Goal: Information Seeking & Learning: Learn about a topic

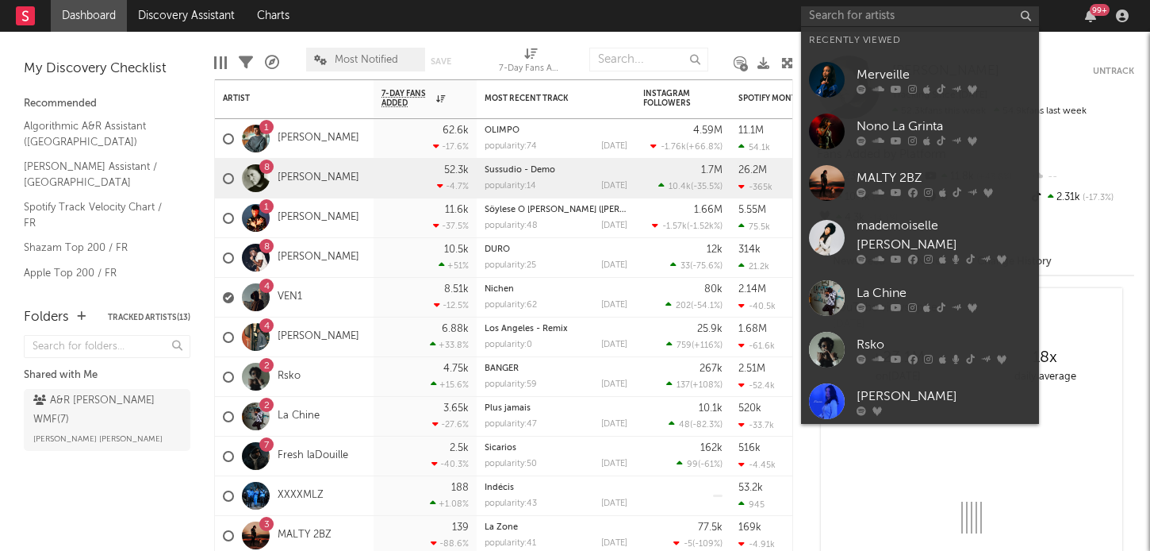
click at [870, 19] on input "text" at bounding box center [920, 16] width 238 height 20
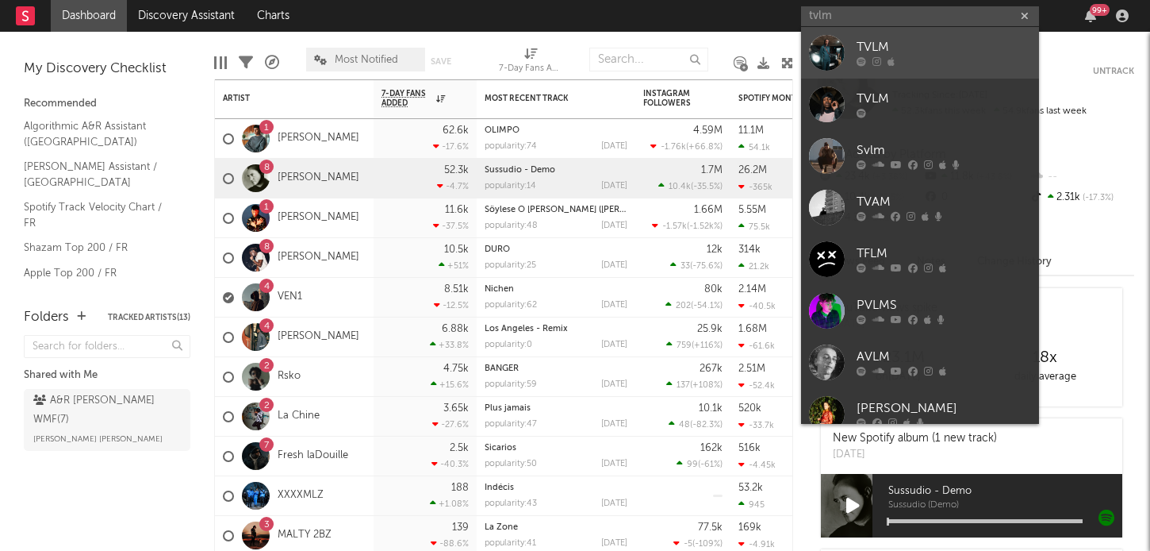
type input "tvlm"
click at [886, 56] on div "TVLM" at bounding box center [944, 47] width 175 height 19
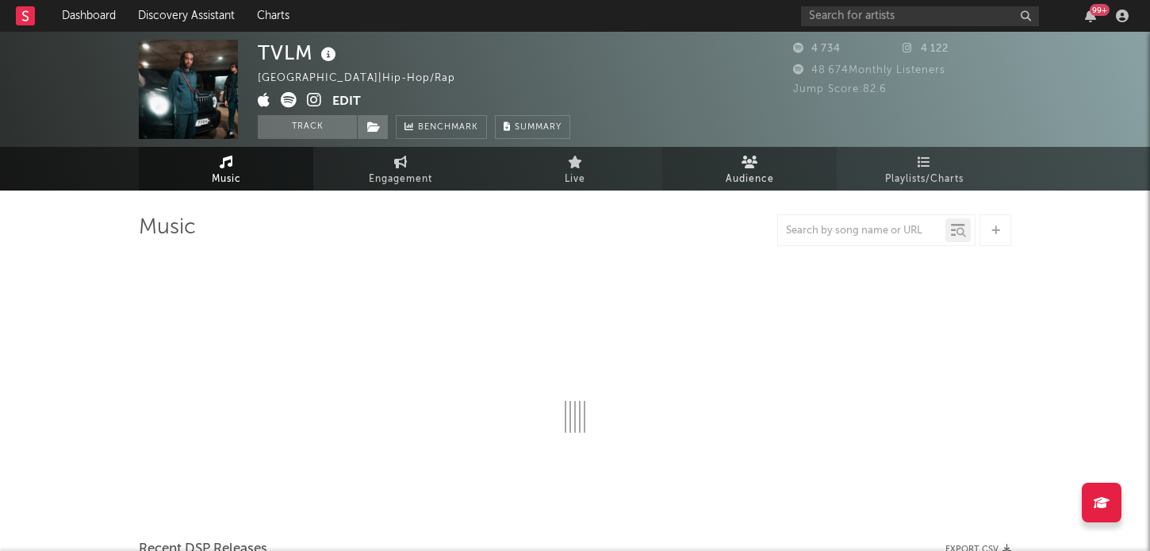
select select "1w"
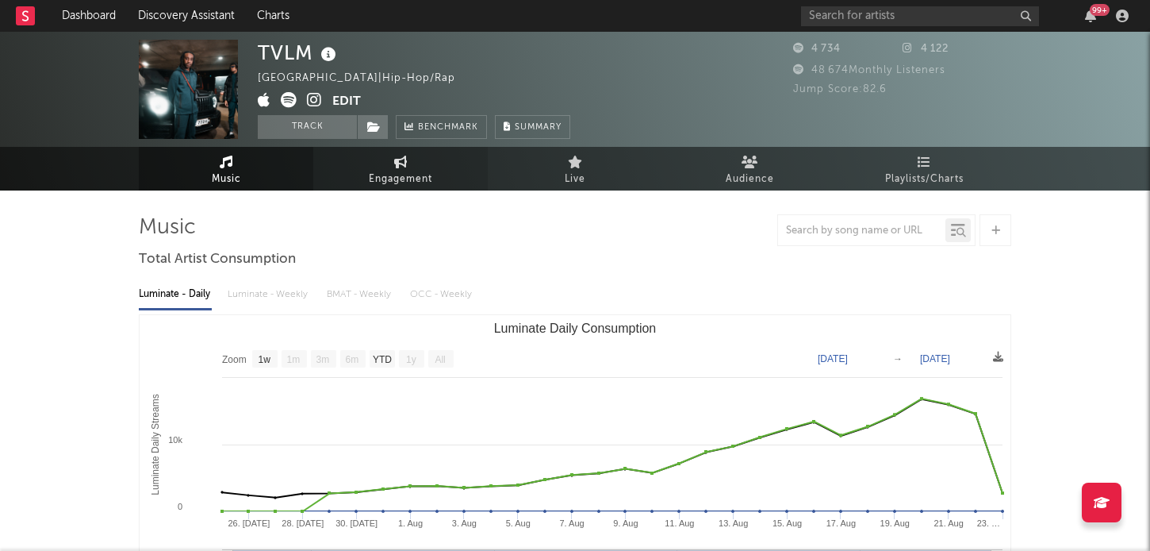
click at [405, 179] on span "Engagement" at bounding box center [400, 179] width 63 height 19
select select "1w"
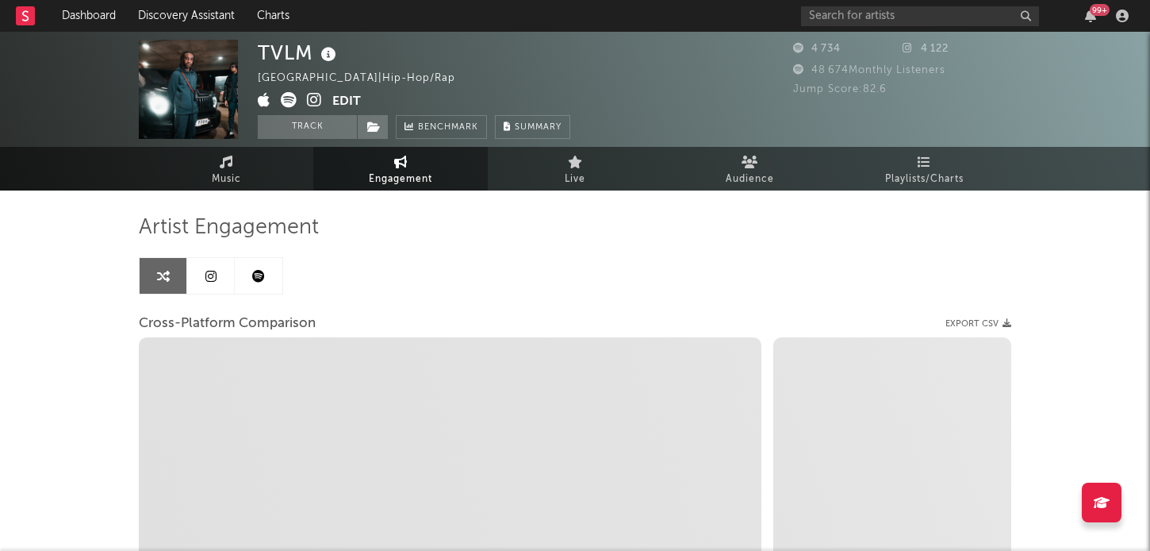
select select "1m"
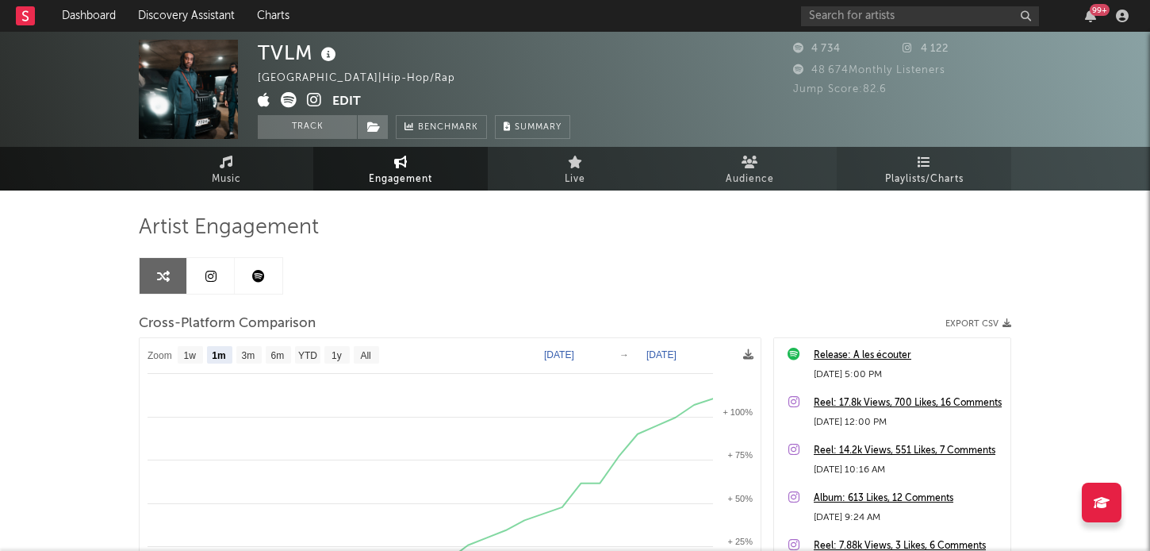
click at [927, 167] on icon at bounding box center [924, 161] width 13 height 13
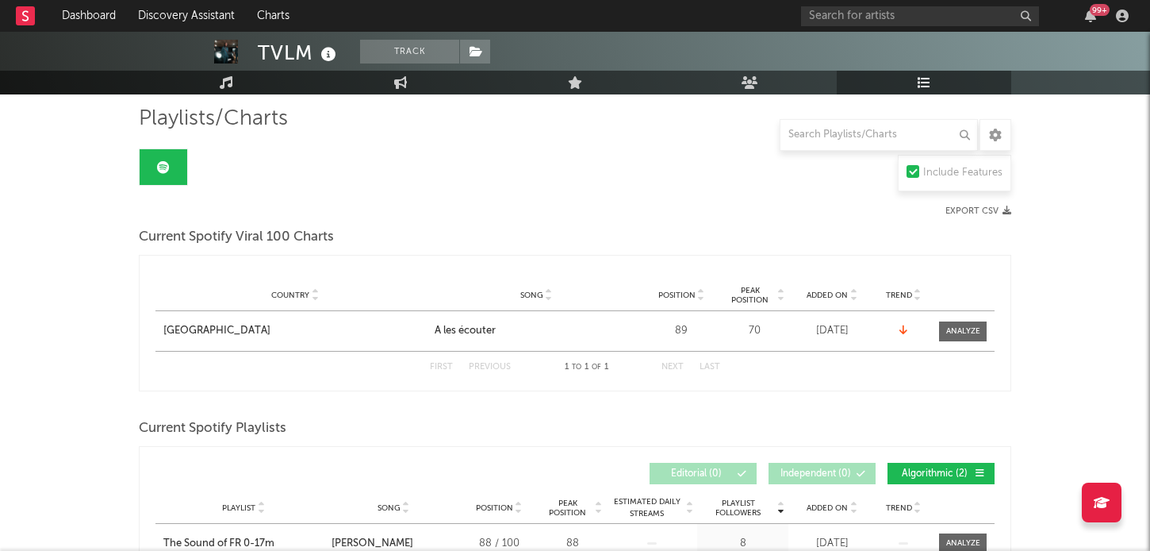
scroll to position [137, 0]
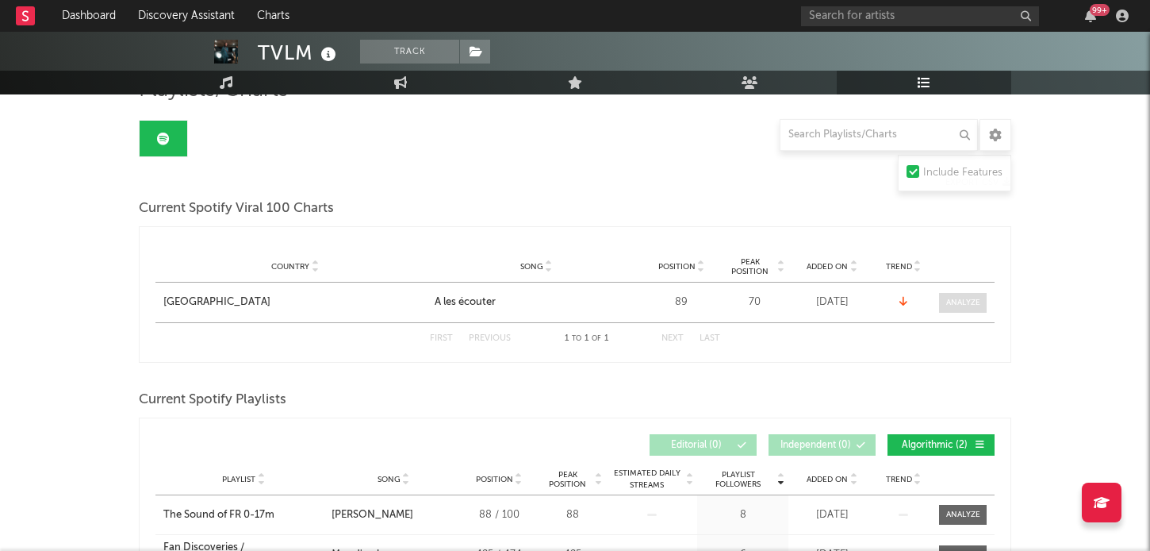
click at [966, 302] on div at bounding box center [963, 303] width 34 height 12
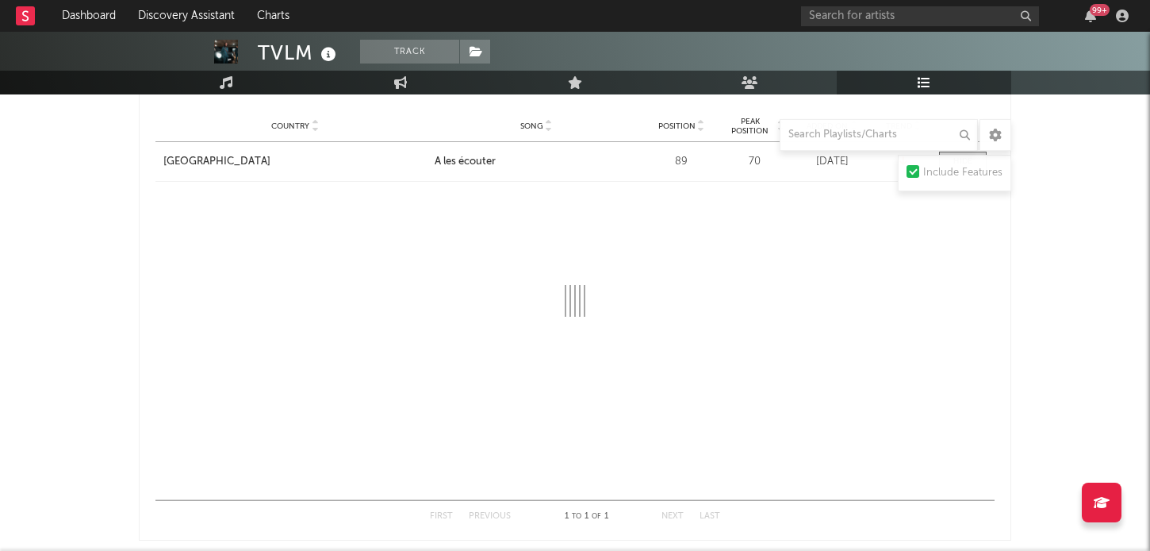
scroll to position [271, 0]
select select "1w"
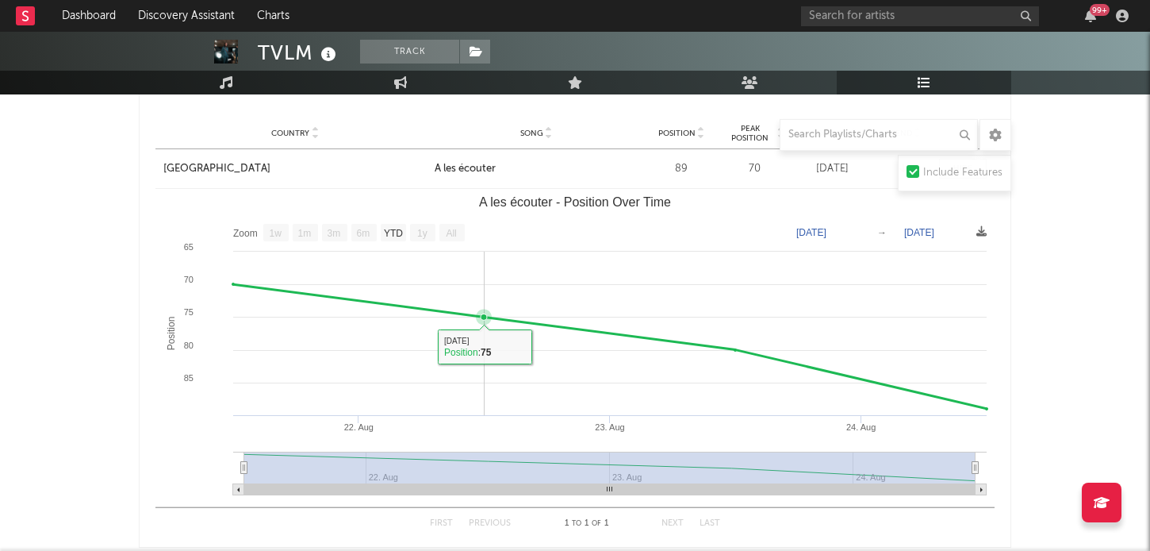
scroll to position [336, 0]
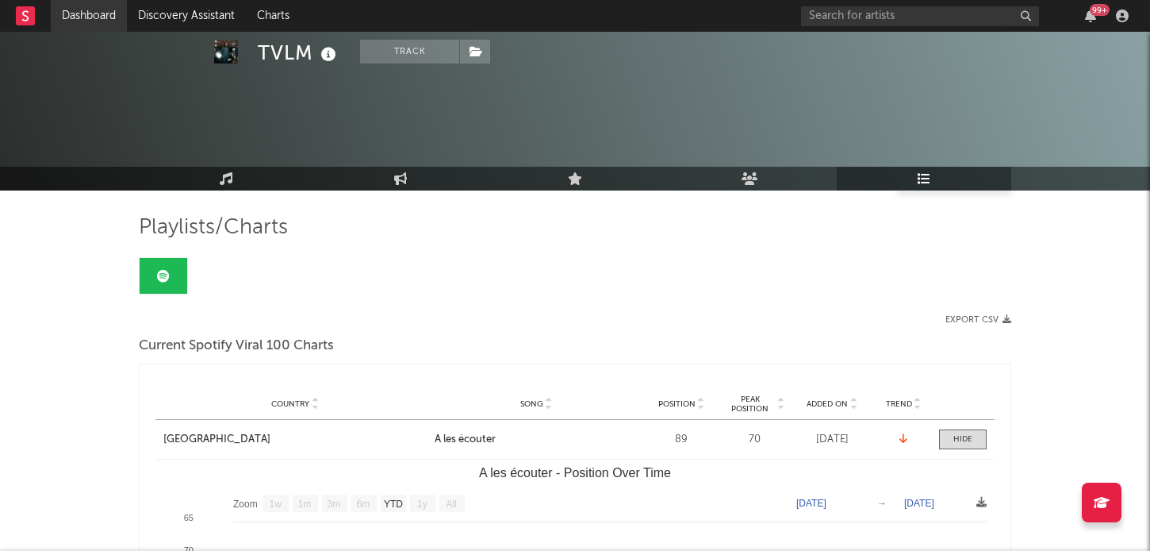
select select "1w"
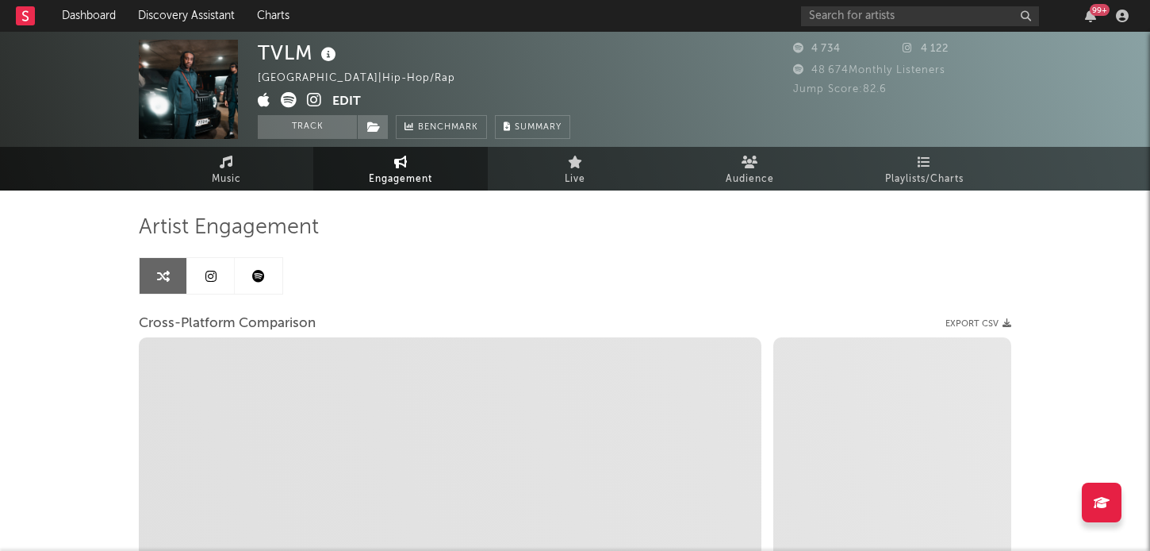
select select "1m"
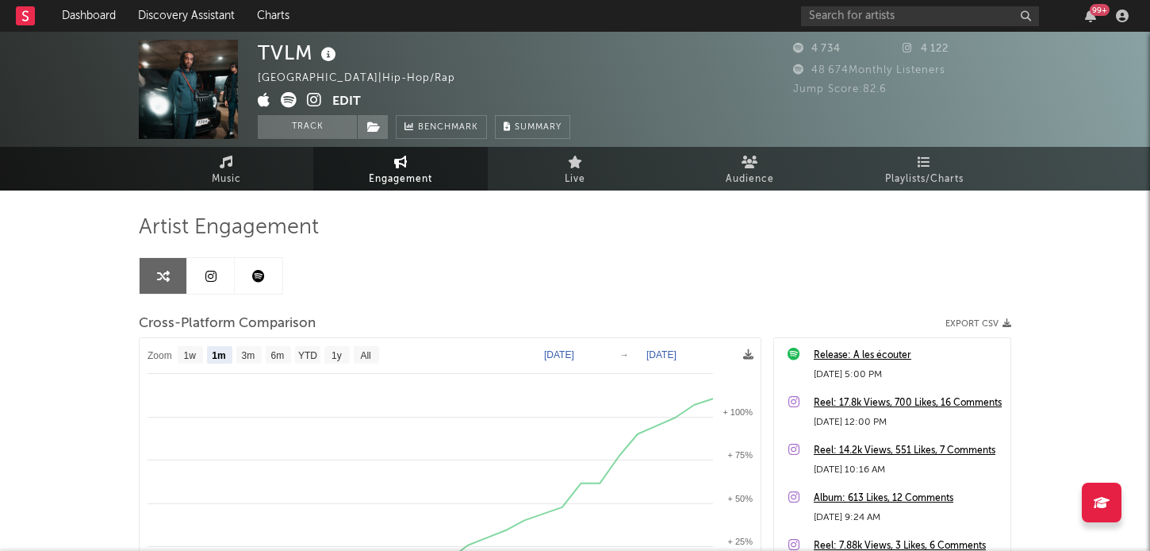
click at [262, 274] on icon at bounding box center [258, 276] width 13 height 13
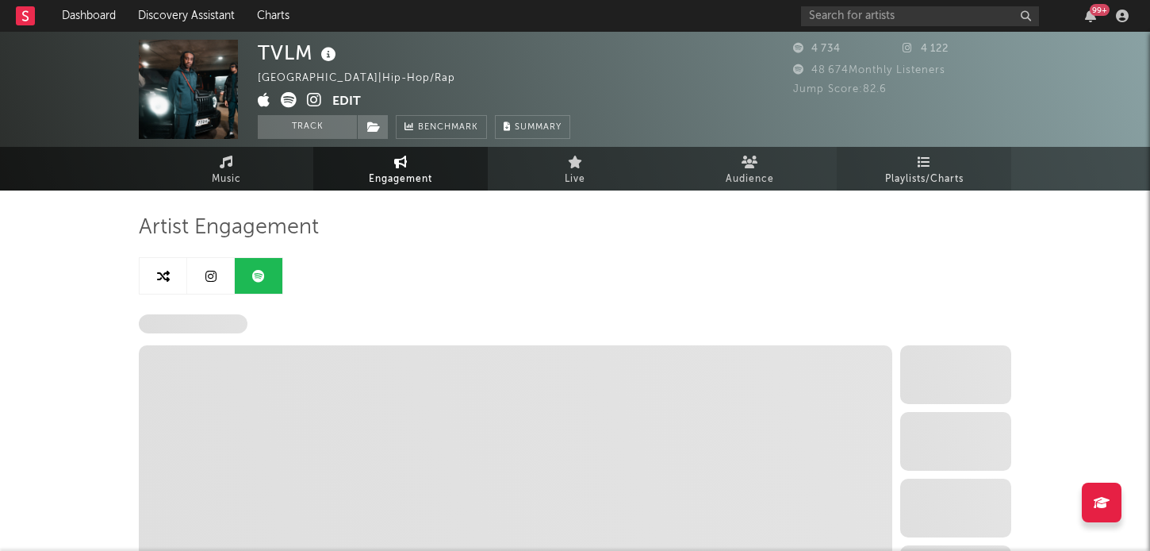
select select "6m"
select select "1w"
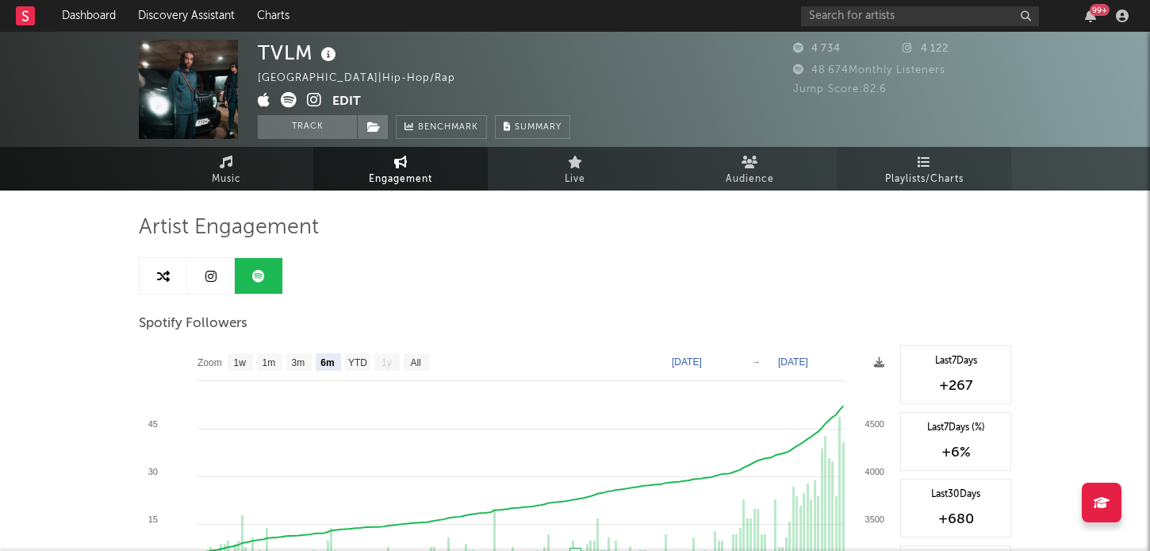
click at [914, 170] on span "Playlists/Charts" at bounding box center [924, 179] width 79 height 19
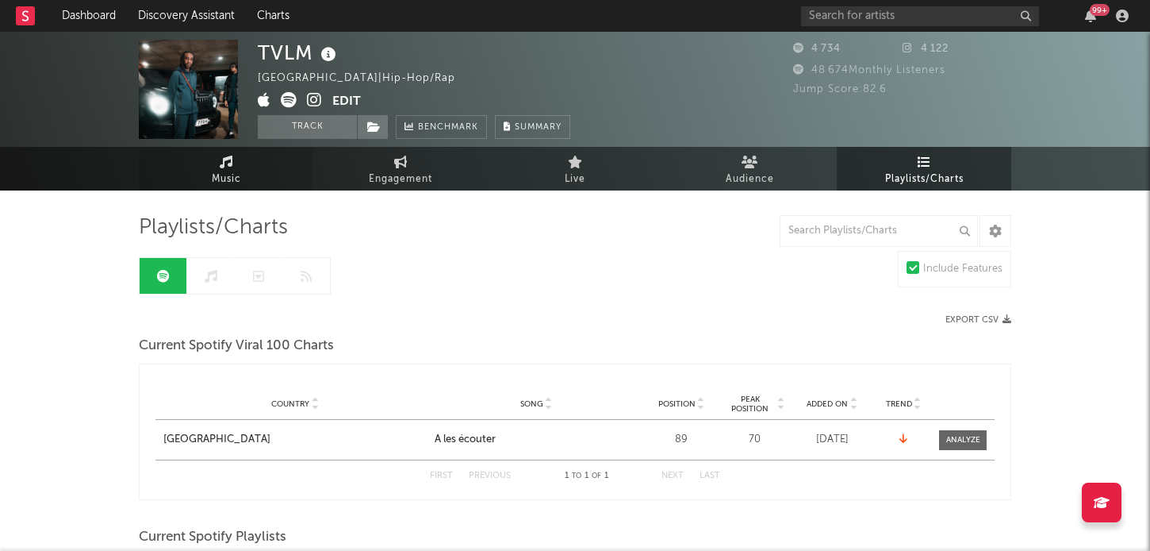
click at [233, 155] on link "Music" at bounding box center [226, 169] width 175 height 44
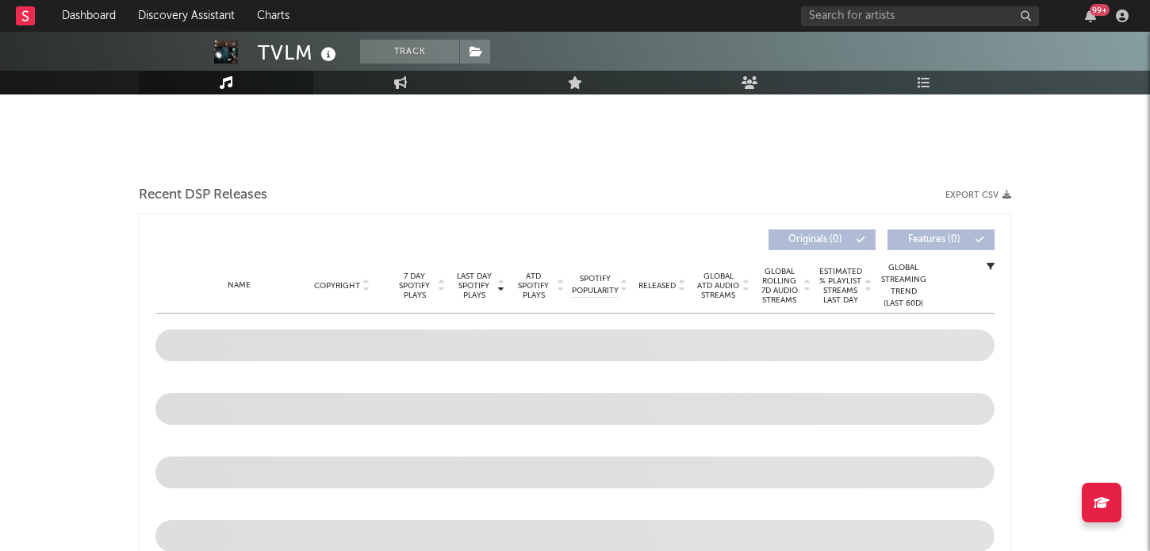
select select "1w"
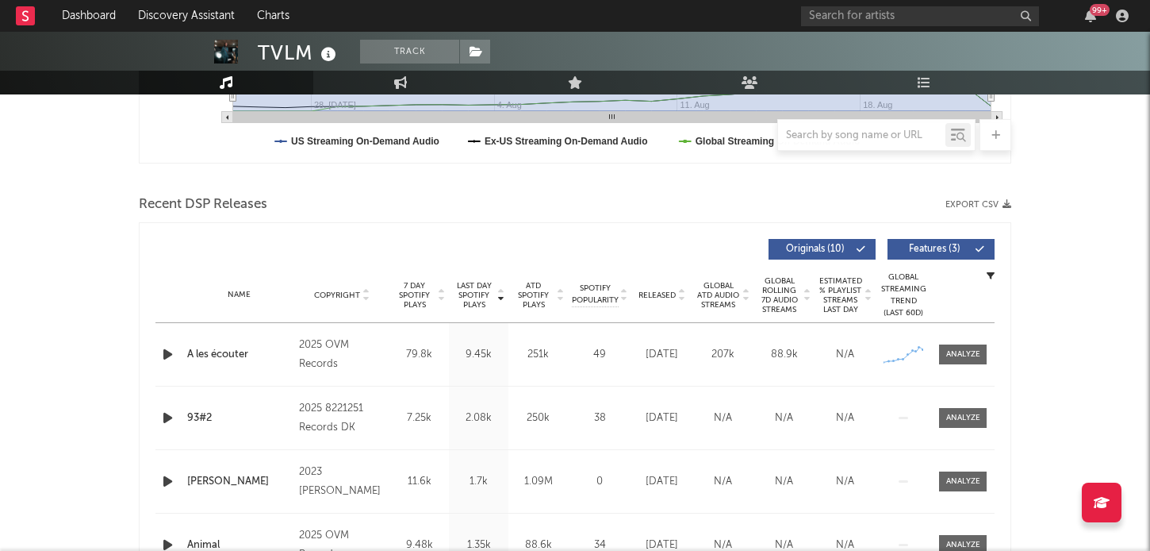
scroll to position [436, 0]
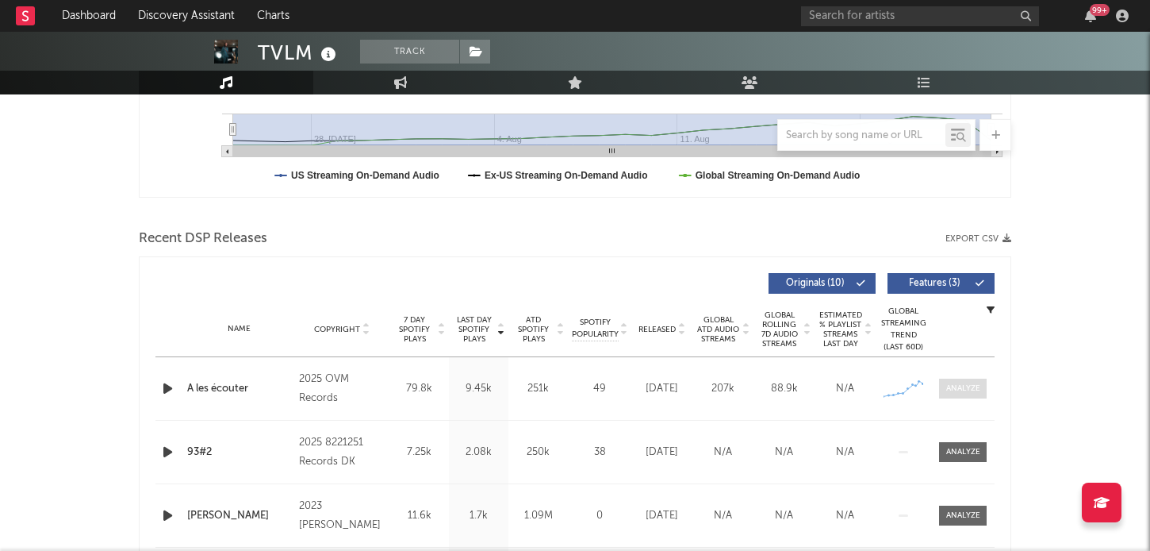
click at [968, 391] on div at bounding box center [963, 388] width 34 height 12
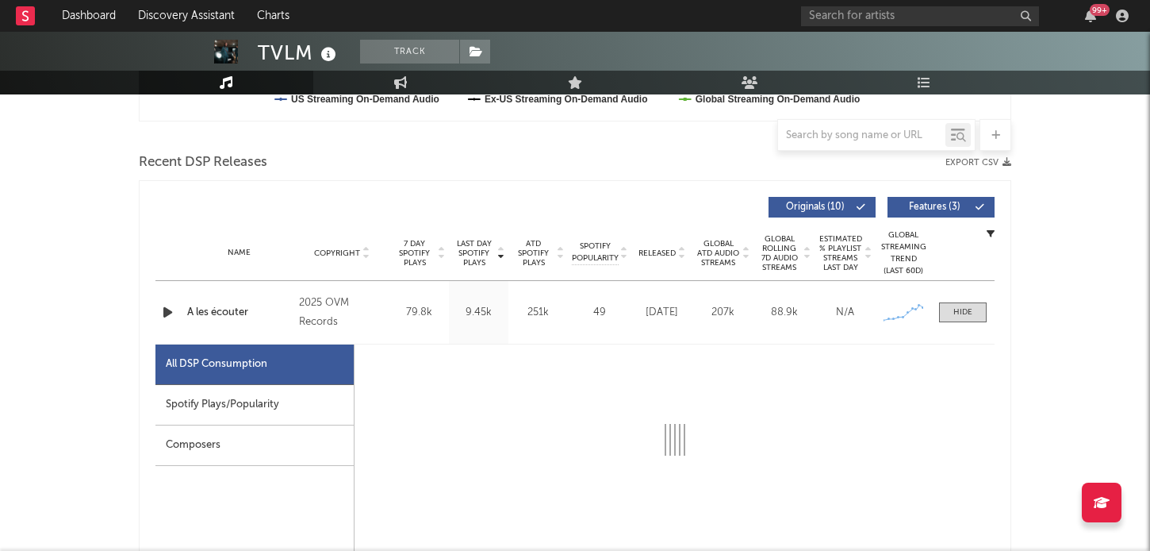
select select "1w"
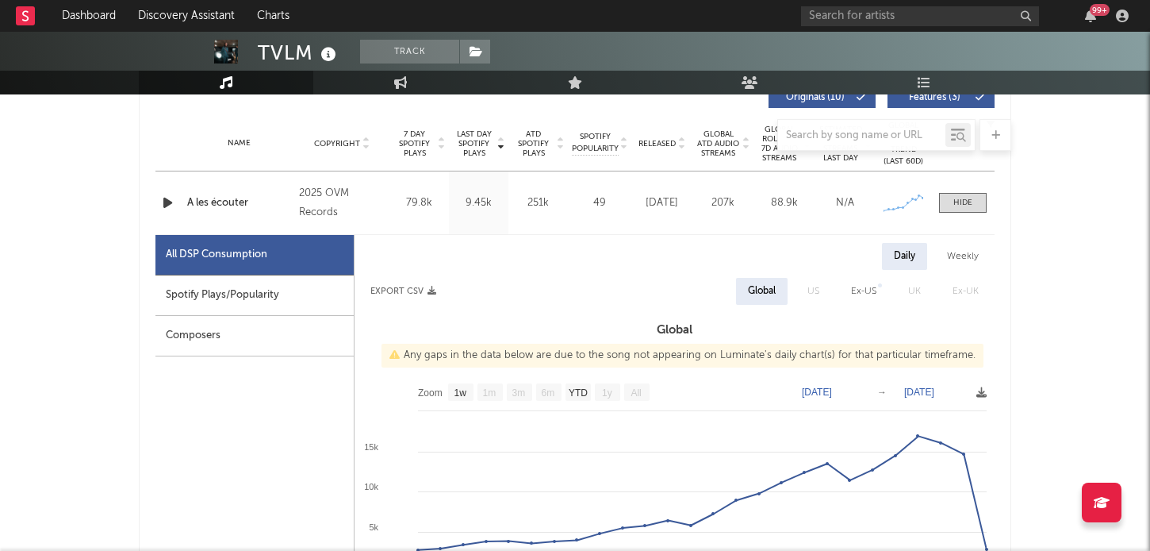
scroll to position [716, 0]
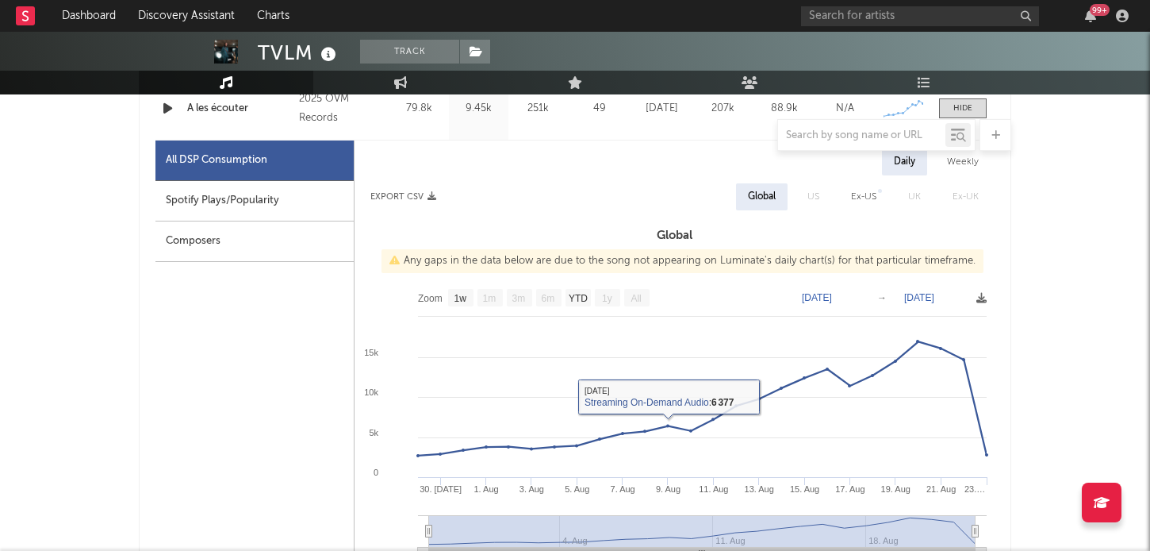
click at [281, 198] on div "Spotify Plays/Popularity" at bounding box center [254, 201] width 198 height 40
select select "1w"
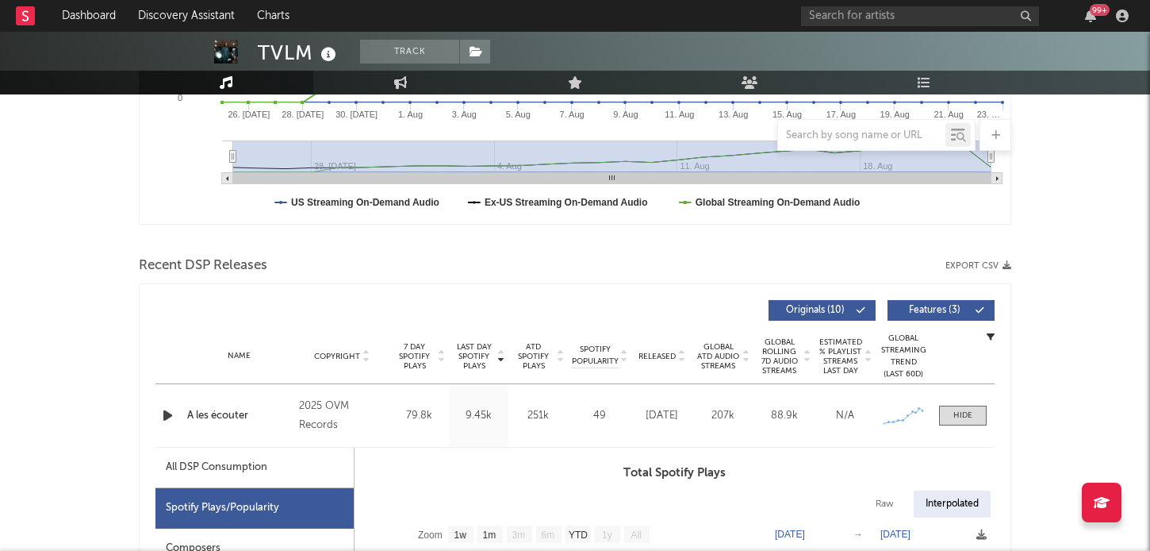
scroll to position [0, 0]
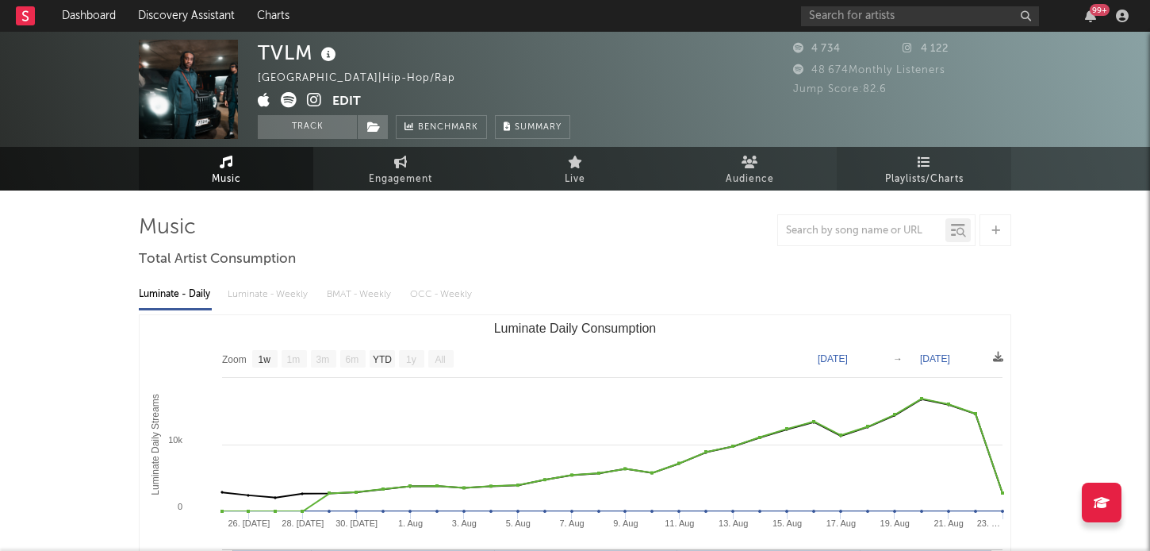
click at [917, 179] on span "Playlists/Charts" at bounding box center [924, 179] width 79 height 19
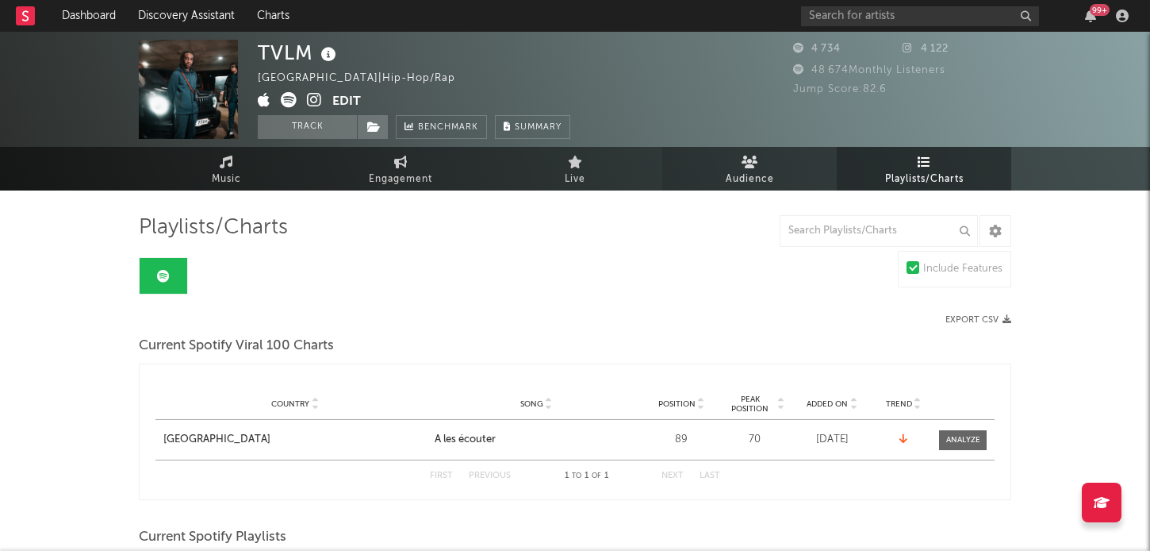
click at [765, 165] on link "Audience" at bounding box center [749, 169] width 175 height 44
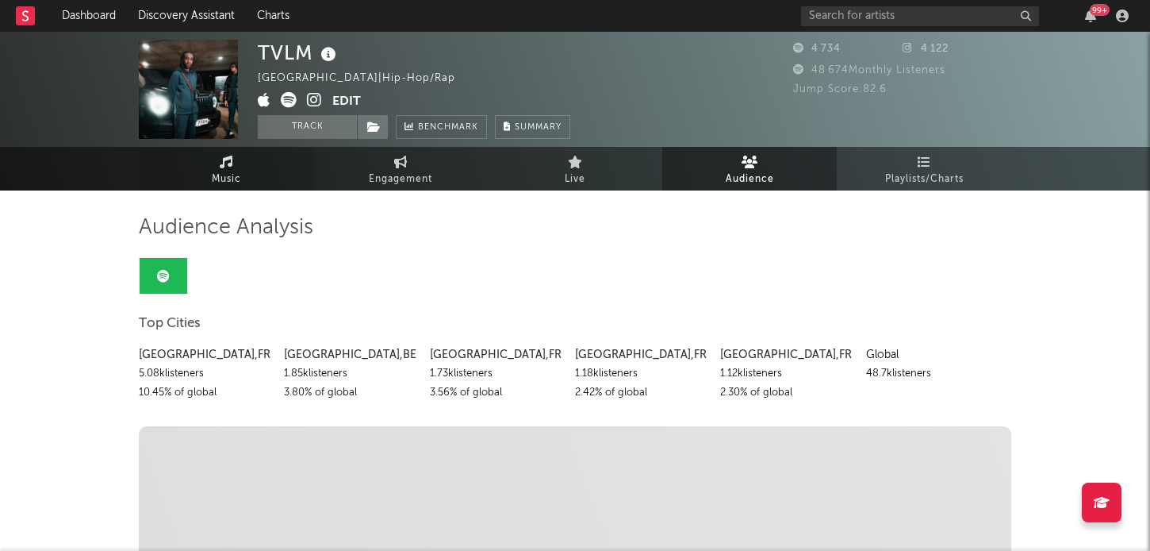
click at [266, 167] on link "Music" at bounding box center [226, 169] width 175 height 44
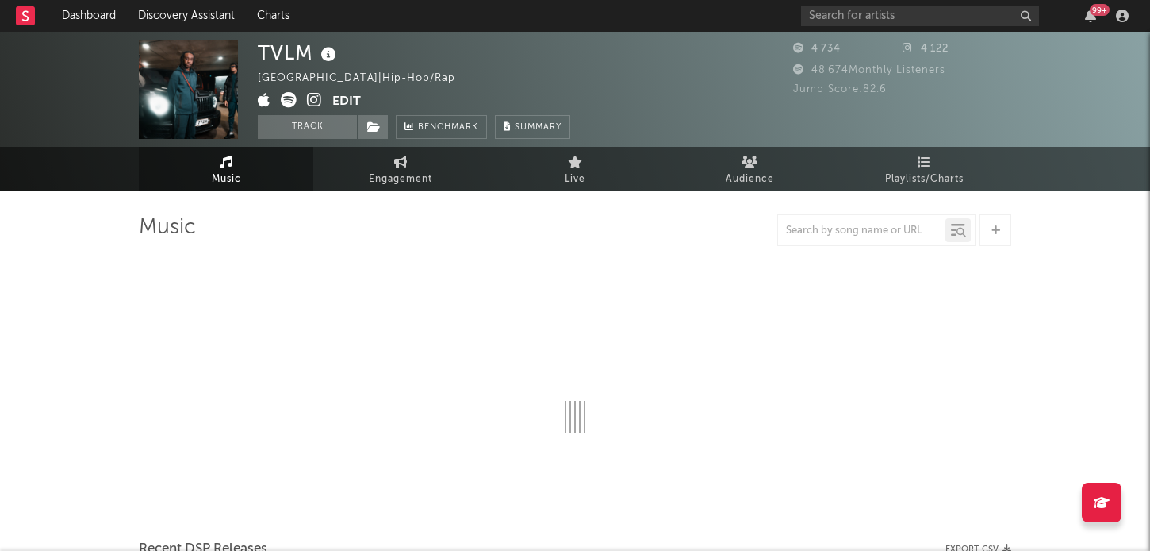
select select "1w"
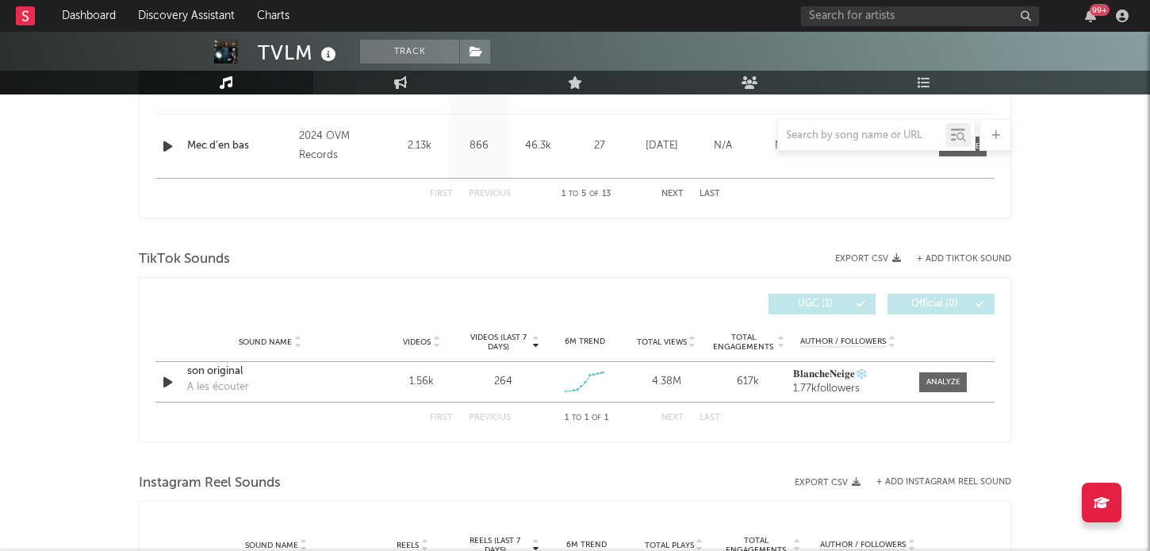
scroll to position [883, 0]
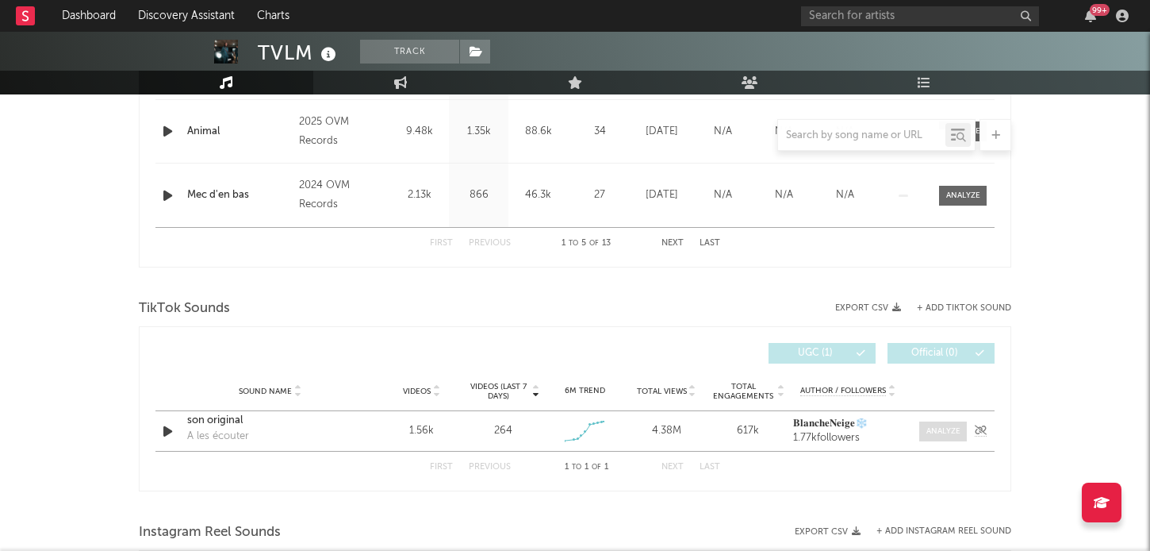
click at [947, 434] on div at bounding box center [944, 431] width 34 height 12
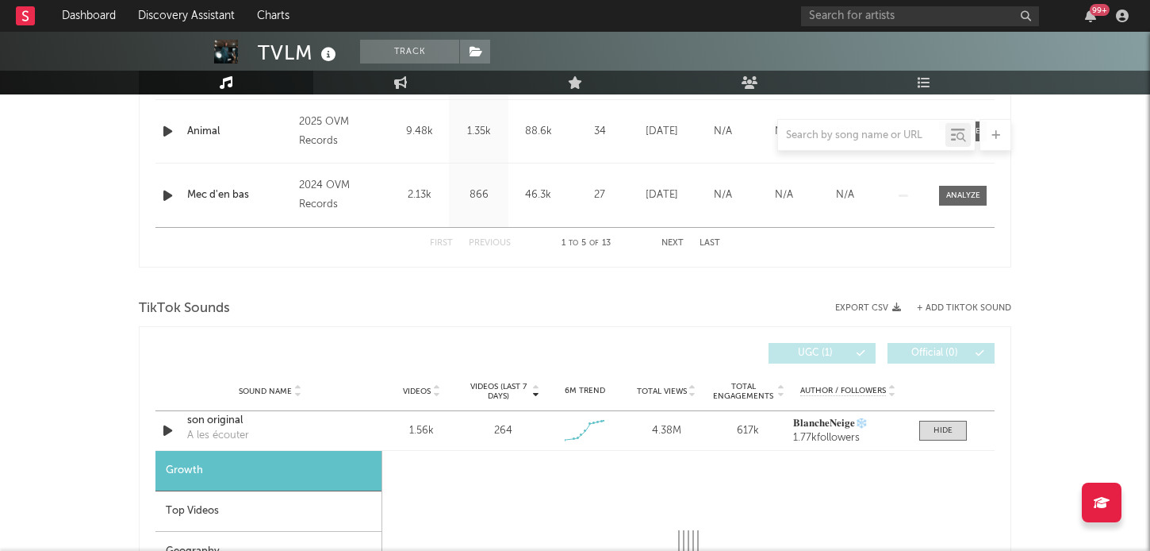
select select "1w"
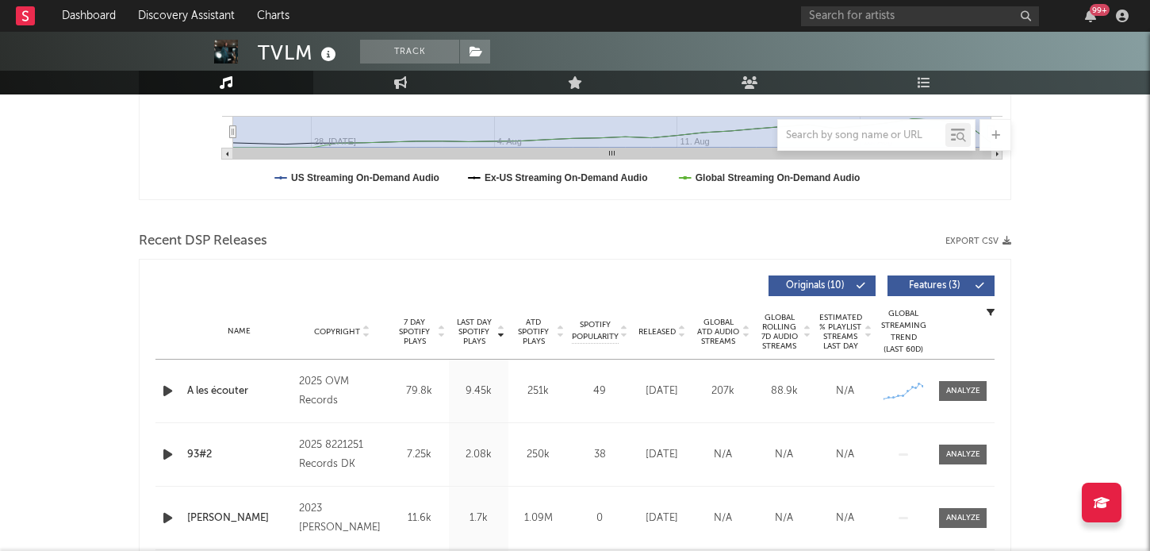
scroll to position [345, 0]
